Goal: Task Accomplishment & Management: Manage account settings

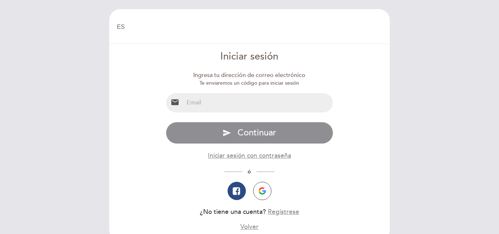
select select "es"
click at [232, 107] on input "email" at bounding box center [258, 102] width 149 height 19
type input "[EMAIL_ADDRESS][DOMAIN_NAME]"
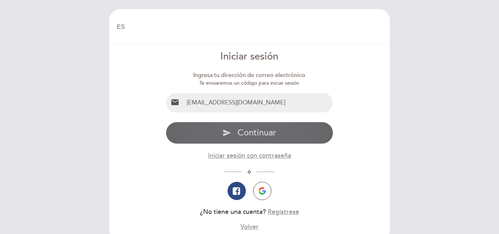
click at [258, 129] on span "Continuar" at bounding box center [257, 133] width 39 height 11
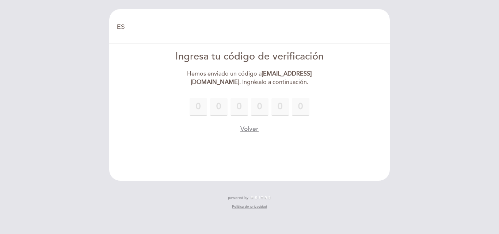
type input "3"
type input "7"
type input "4"
type input "7"
type input "4"
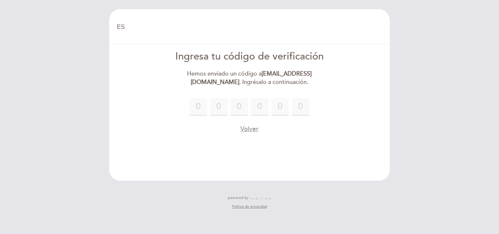
type input "5"
click at [251, 128] on button "Volver" at bounding box center [249, 129] width 18 height 9
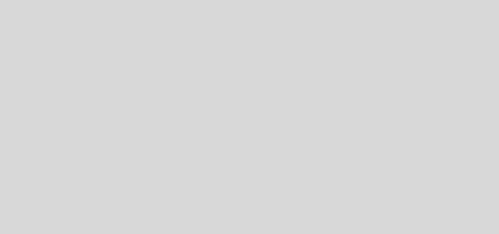
select select "es"
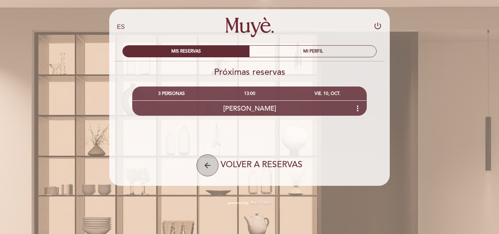
click at [211, 164] on icon "arrow_back" at bounding box center [207, 165] width 9 height 9
select select "es"
